Goal: Check status: Check status

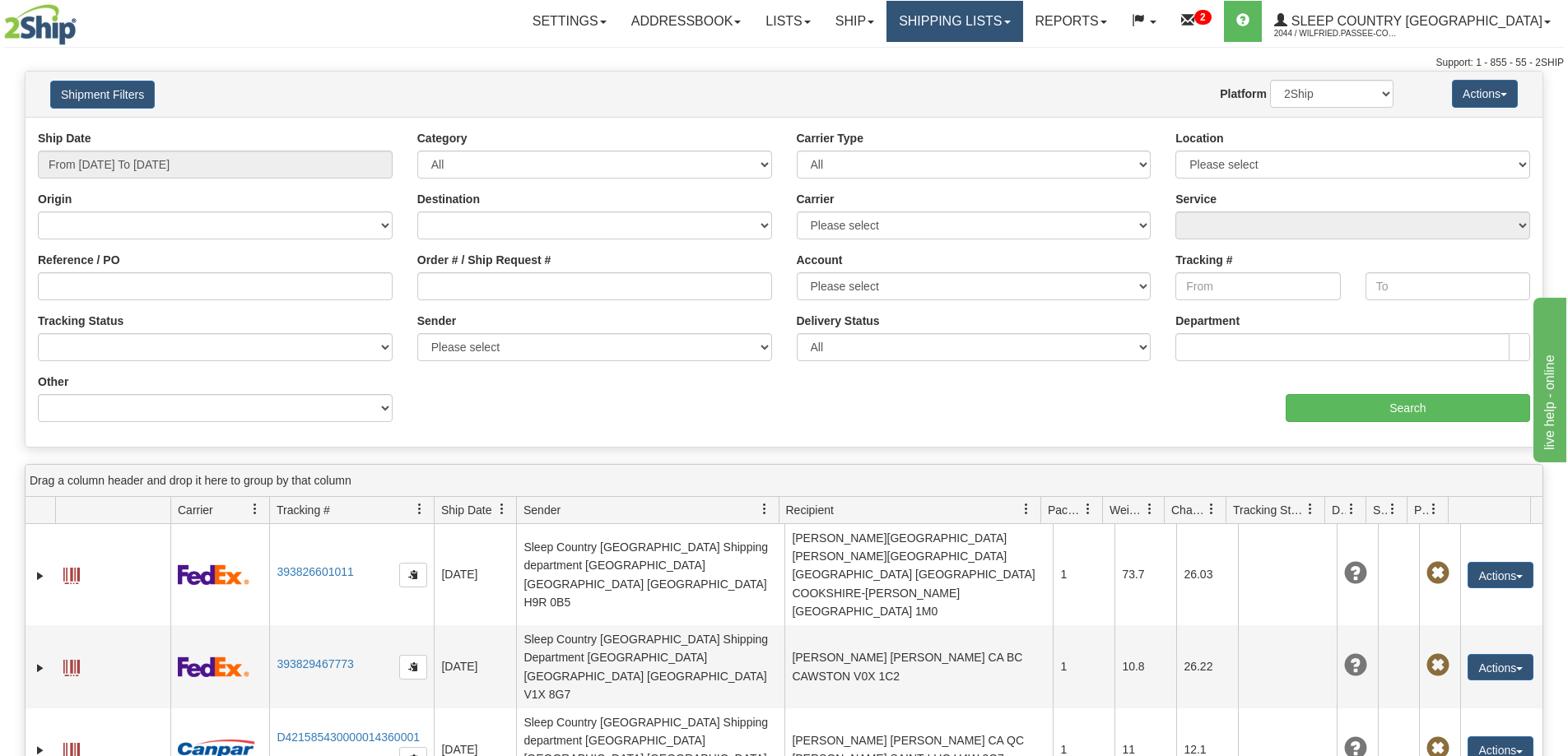
click at [997, 20] on link "Shipping lists" at bounding box center [953, 21] width 136 height 41
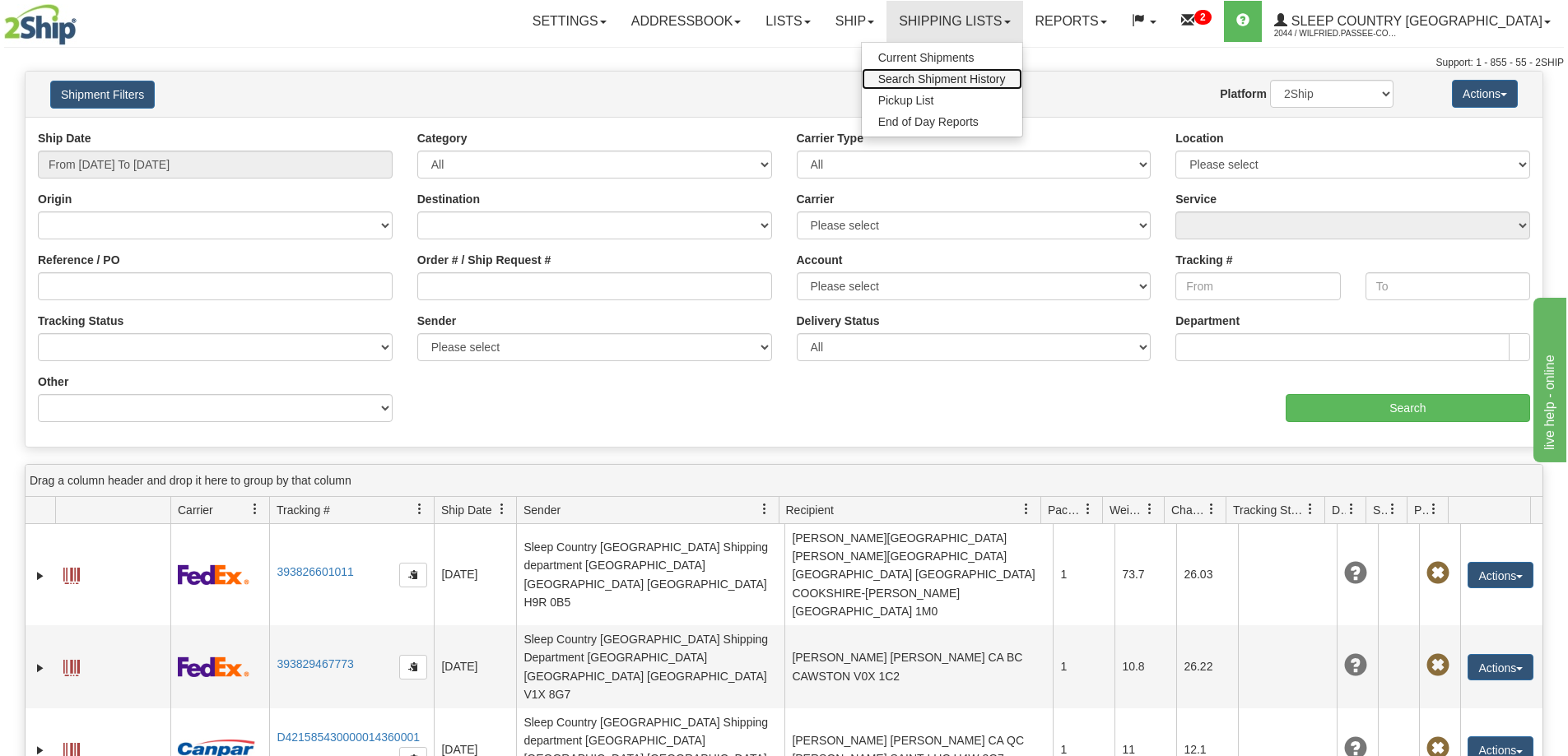
click at [996, 77] on span "Search Shipment History" at bounding box center [942, 79] width 128 height 13
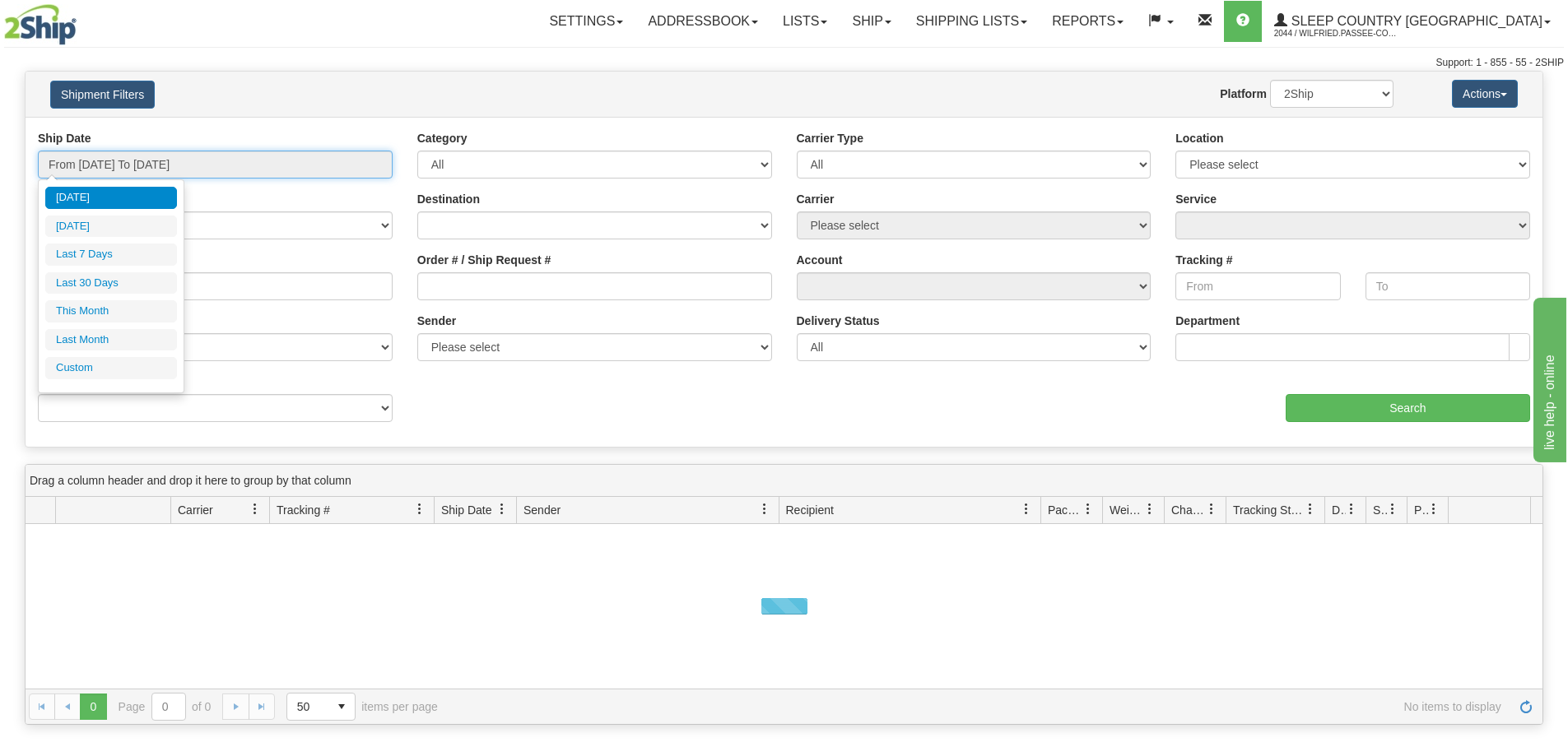
click at [155, 165] on input "From [DATE] To [DATE]" at bounding box center [215, 164] width 355 height 28
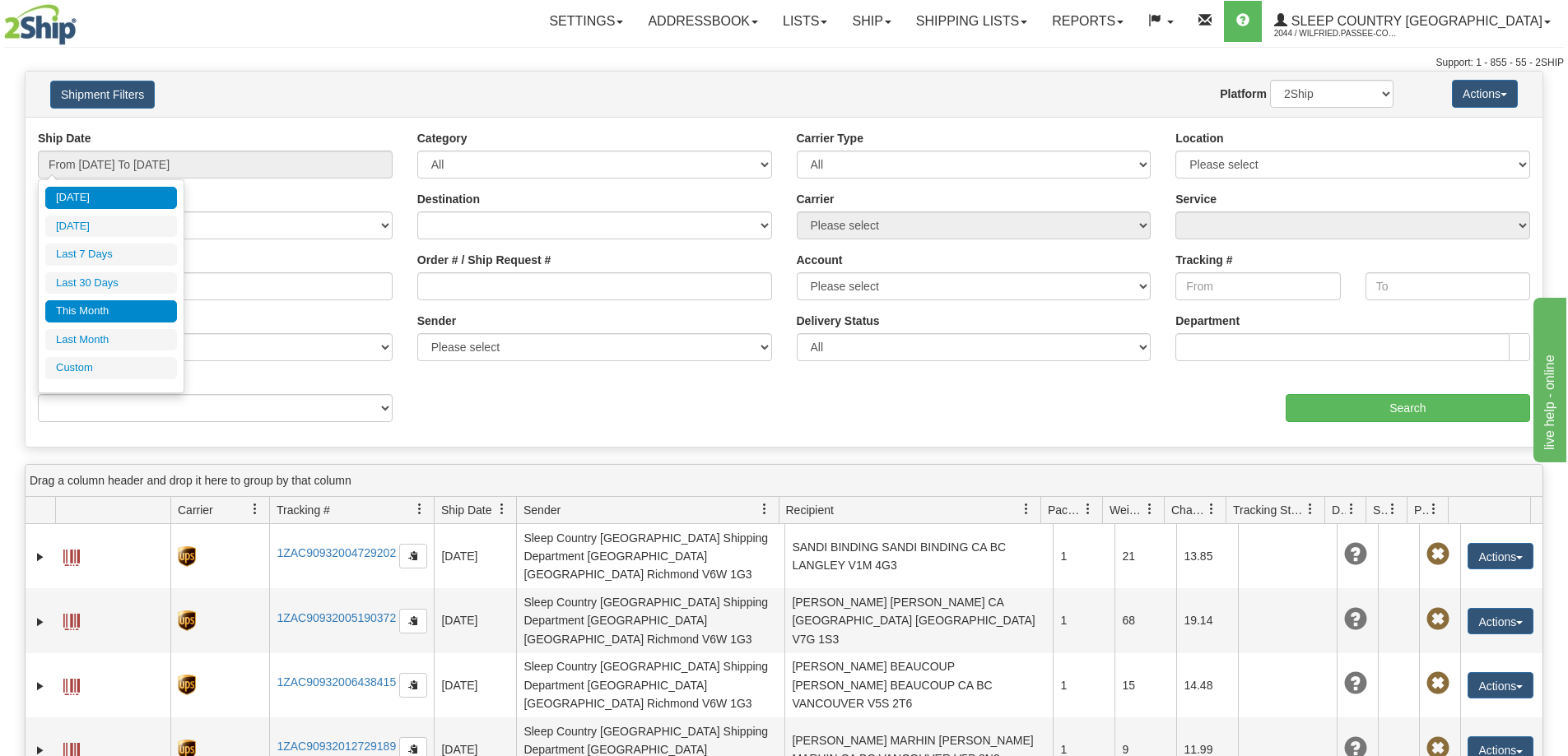
click at [119, 308] on li "This Month" at bounding box center [111, 310] width 132 height 22
type input "From [DATE] To [DATE]"
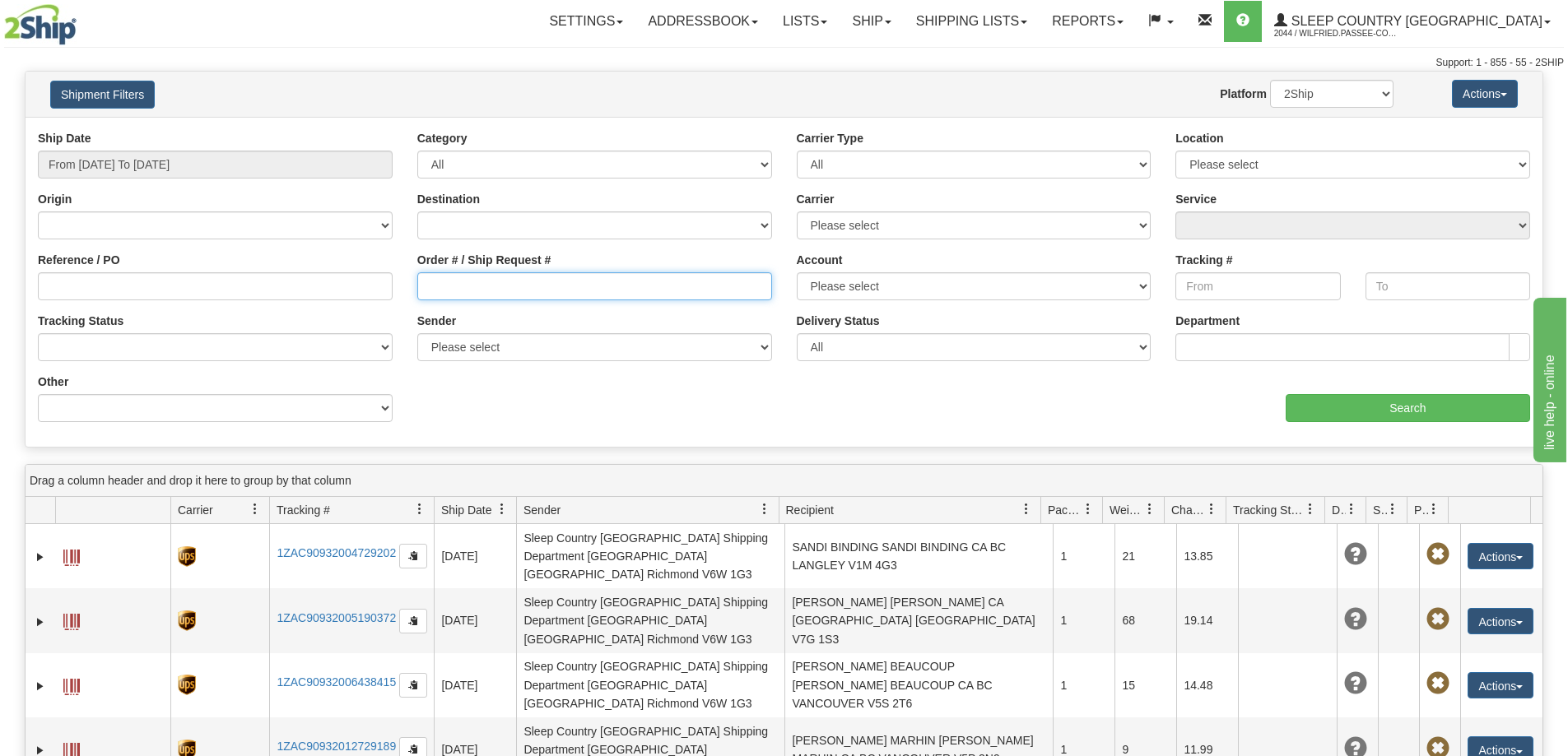
click at [462, 287] on input "Order # / Ship Request #" at bounding box center [595, 286] width 355 height 28
paste input "9002I112066"
type input "9002I112066"
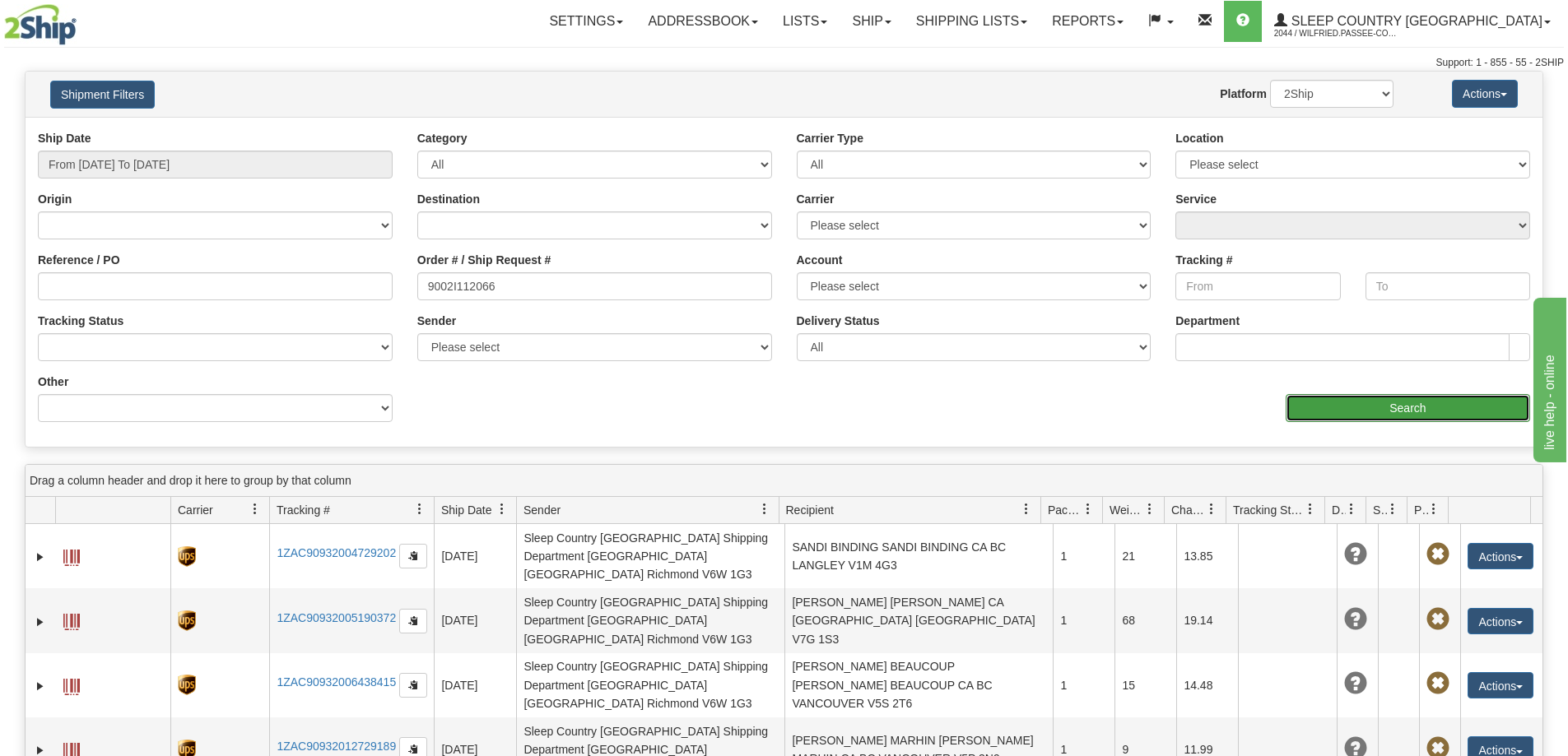
click at [1306, 419] on input "Search" at bounding box center [1407, 408] width 244 height 28
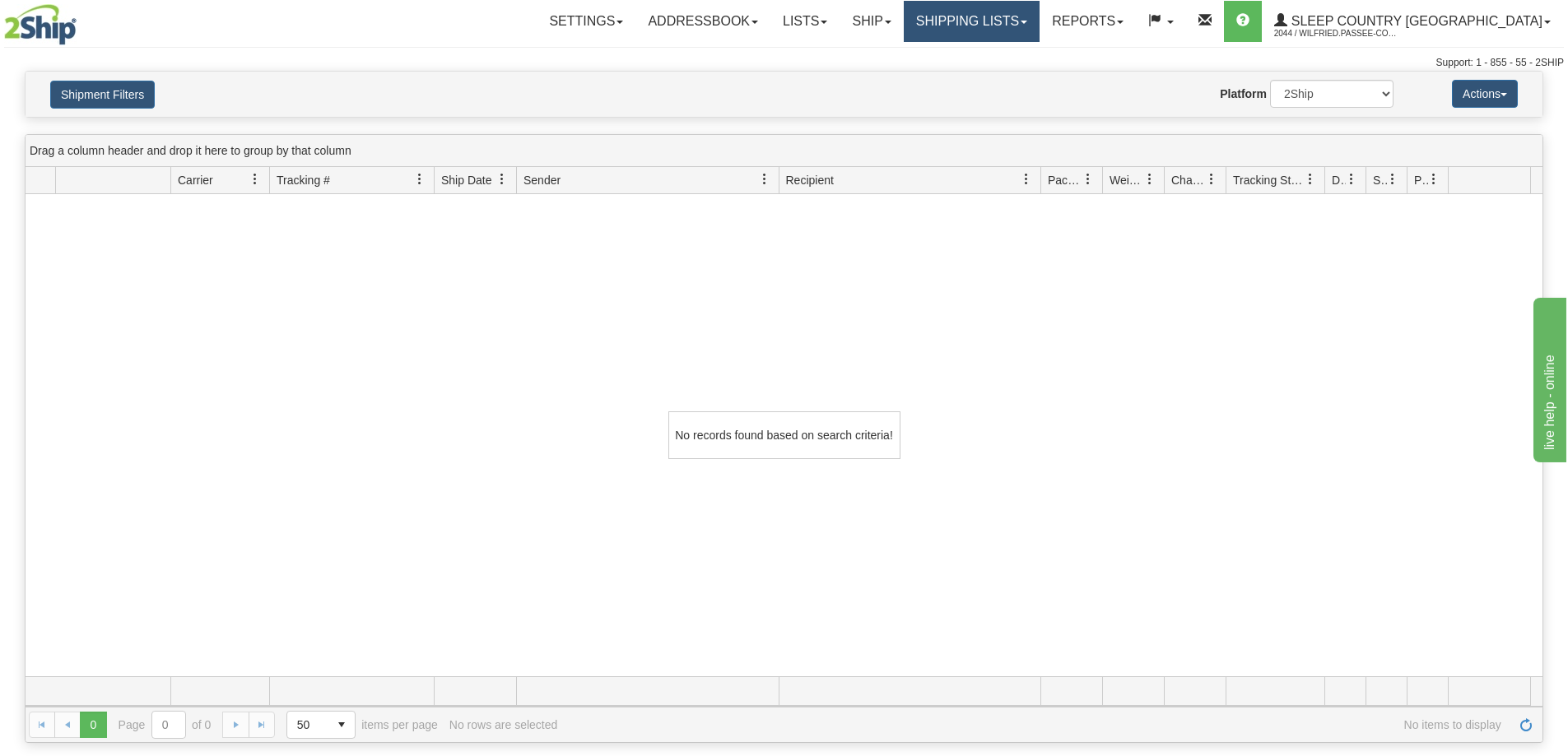
click at [1039, 18] on link "Shipping lists" at bounding box center [971, 21] width 136 height 41
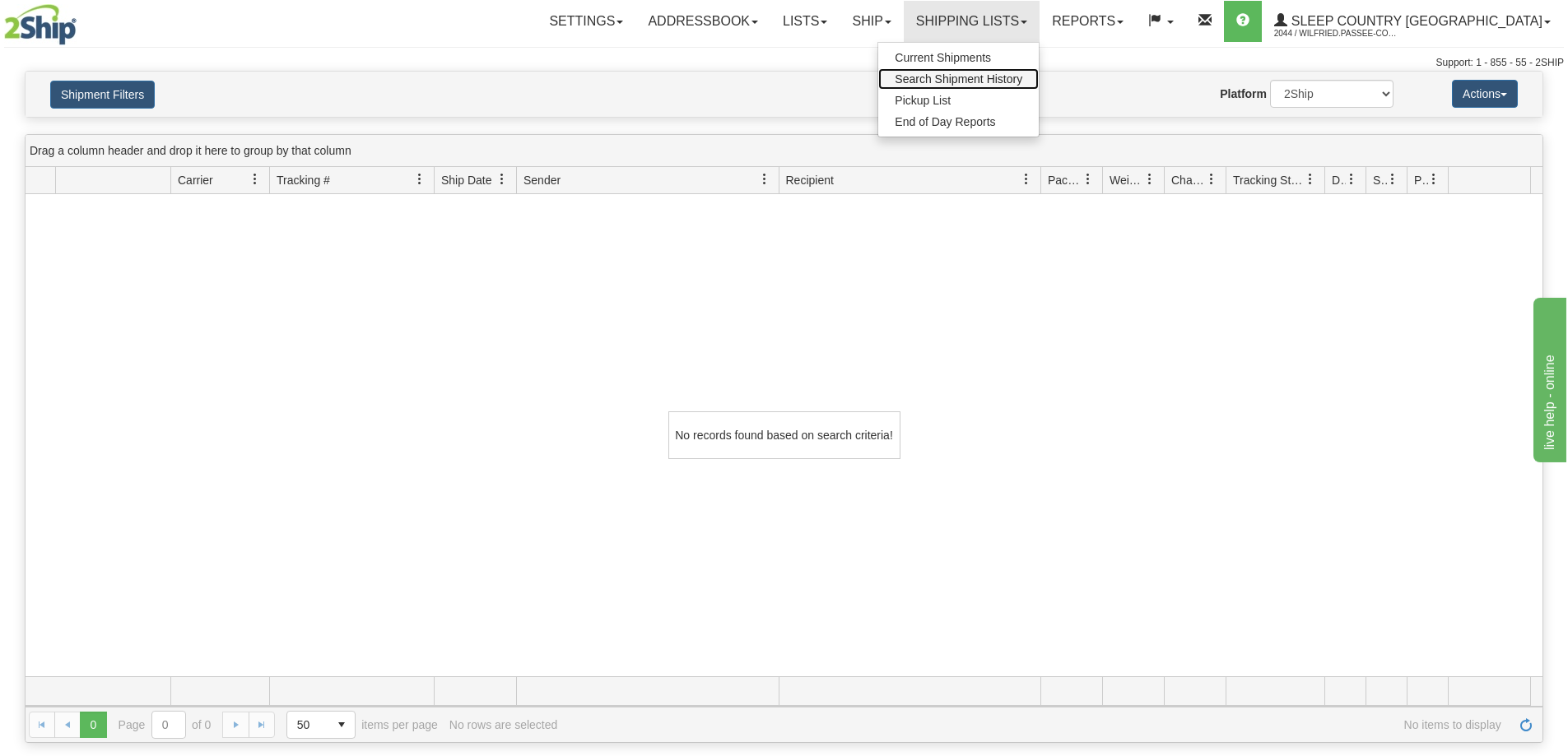
click at [1022, 73] on span "Search Shipment History" at bounding box center [958, 79] width 128 height 13
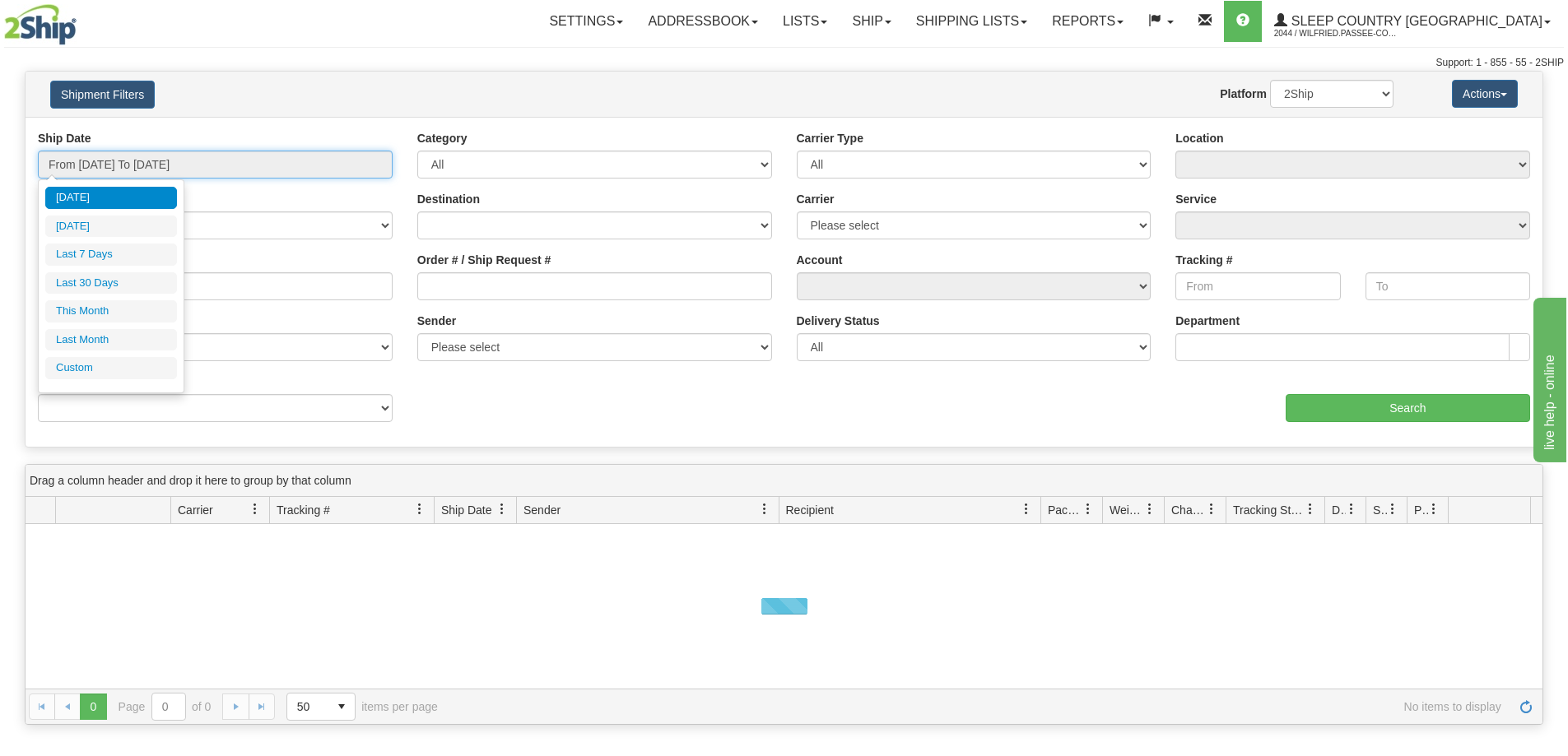
click at [132, 164] on input "From 10/01/2025 To 10/02/2025" at bounding box center [215, 164] width 355 height 28
click at [100, 281] on li "Last 30 Days" at bounding box center [111, 282] width 132 height 22
type input "From 09/03/2025 To 10/02/2025"
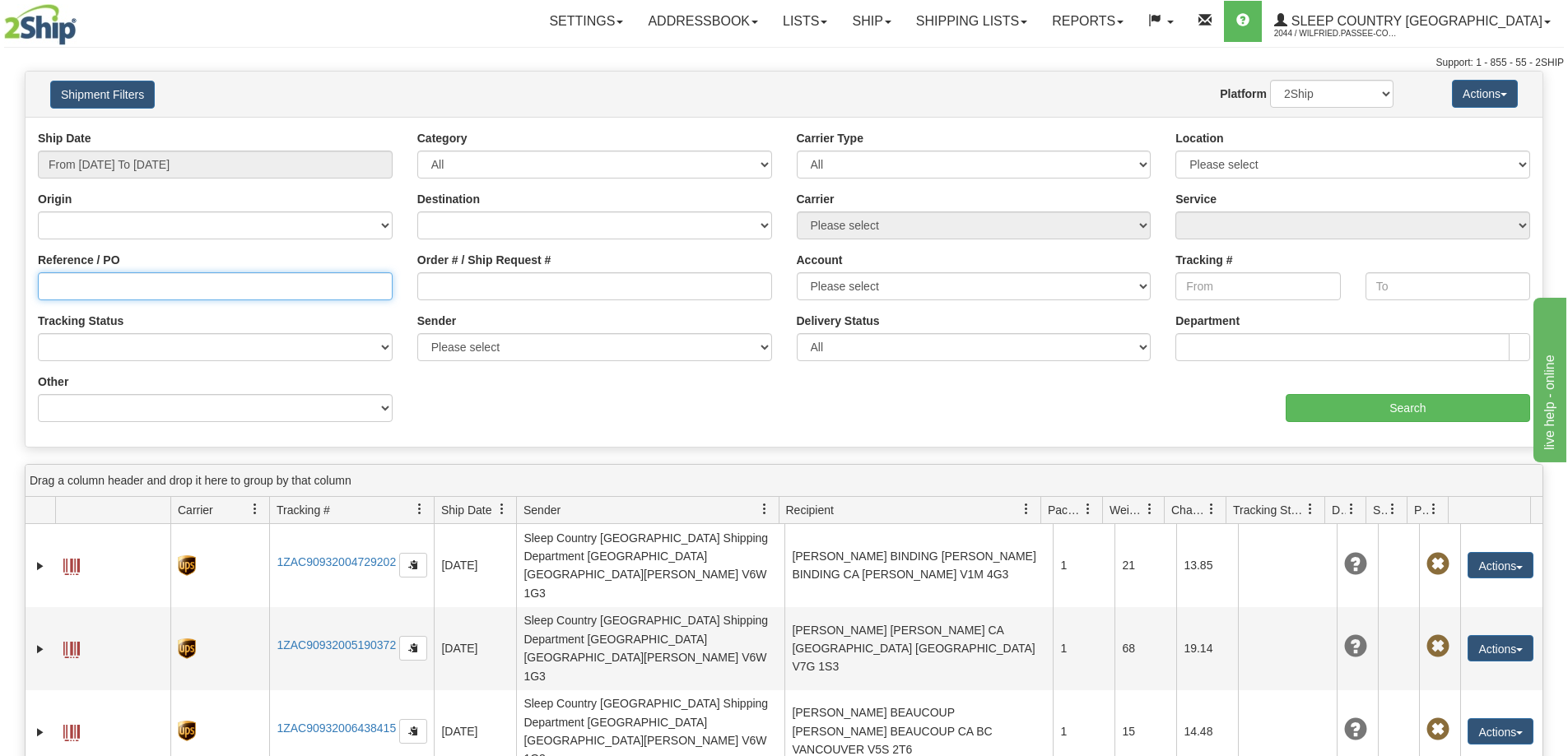
click at [102, 292] on input "Reference / PO" at bounding box center [215, 286] width 355 height 28
paste input "9002I112066"
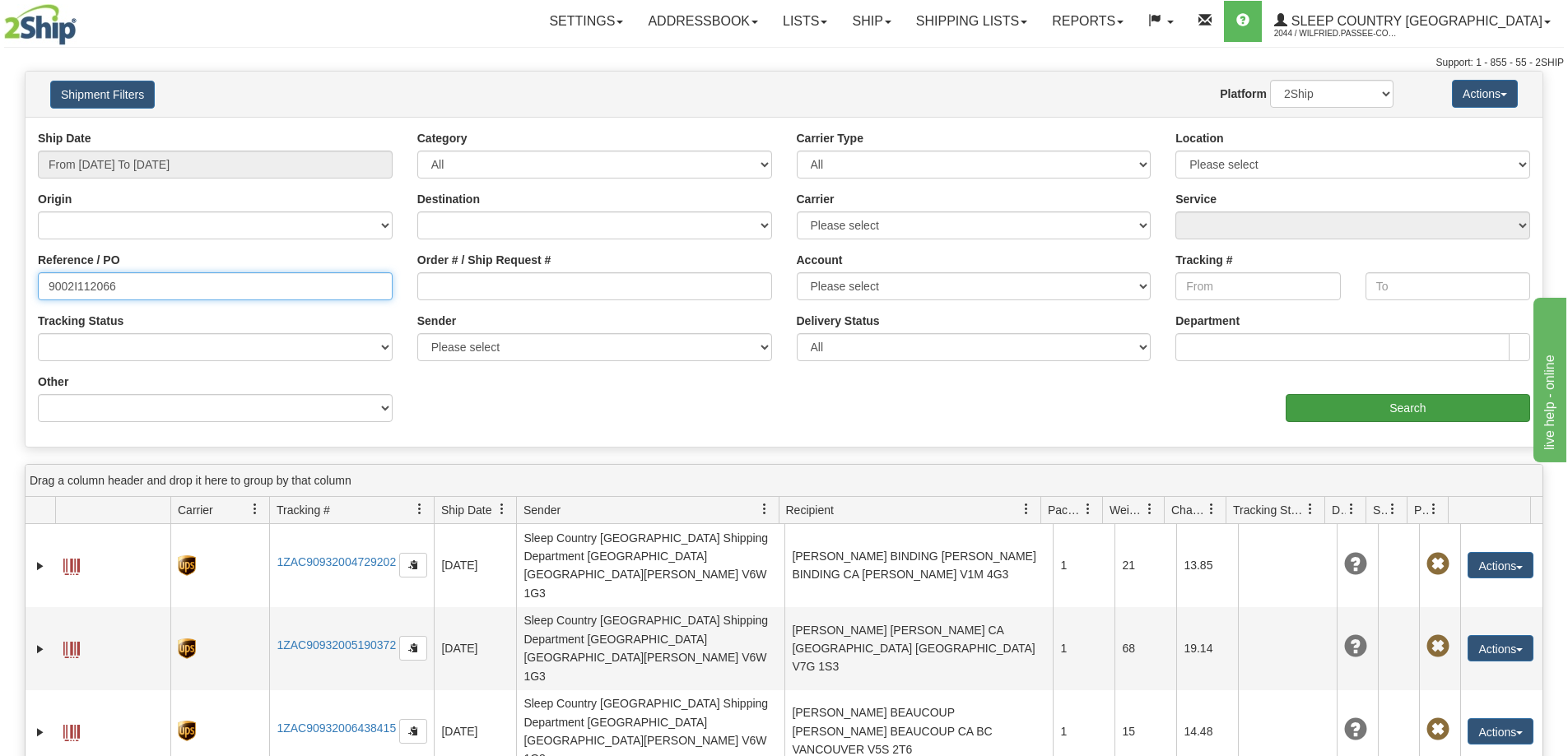
type input "9002I112066"
click at [1436, 407] on input "Search" at bounding box center [1407, 408] width 244 height 28
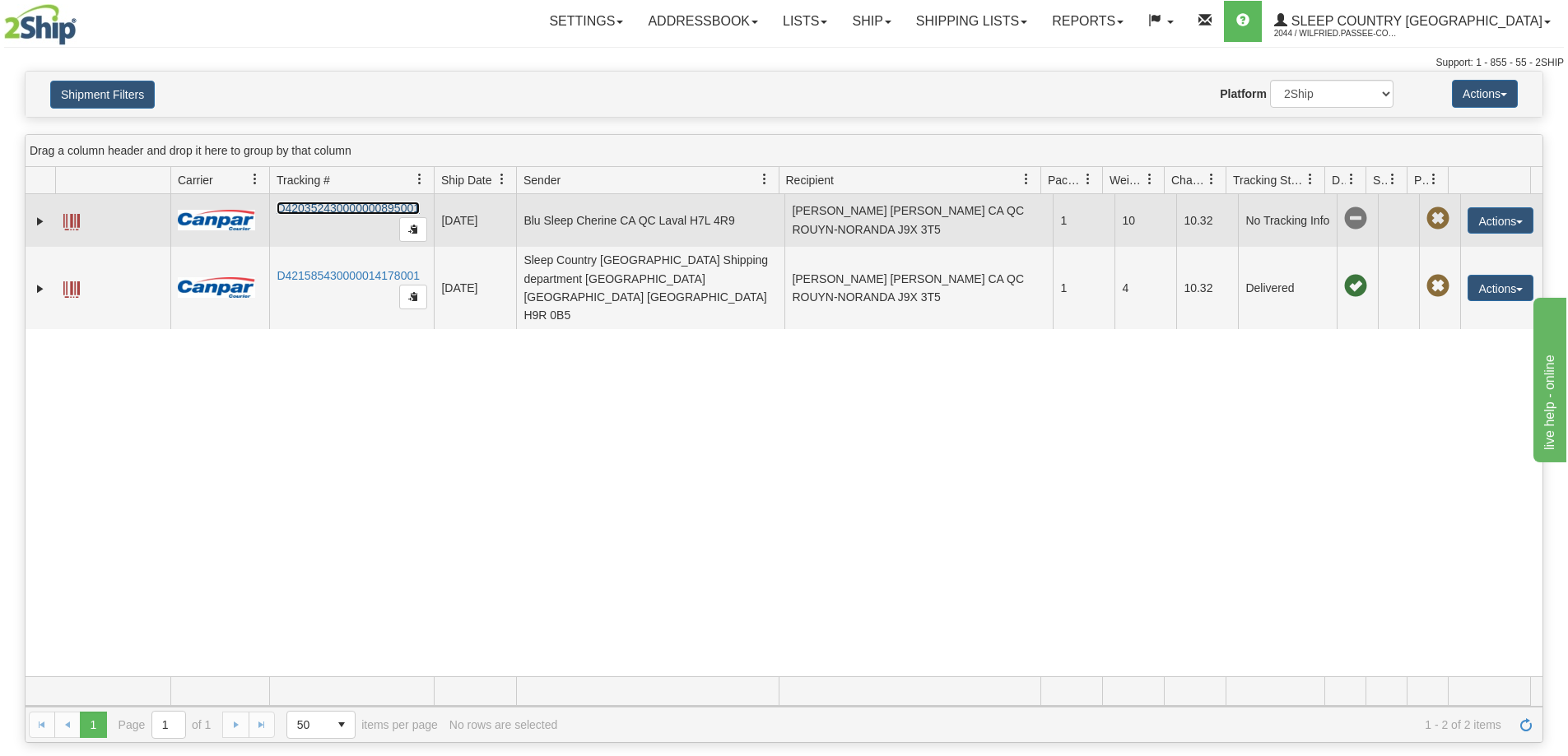
click at [344, 207] on link "D420352430000000895001" at bounding box center [348, 208] width 143 height 13
